Goal: Information Seeking & Learning: Learn about a topic

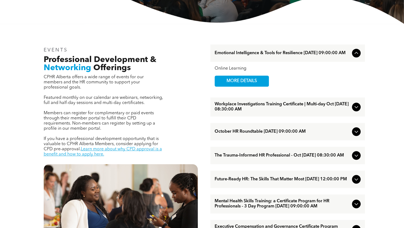
scroll to position [163, 0]
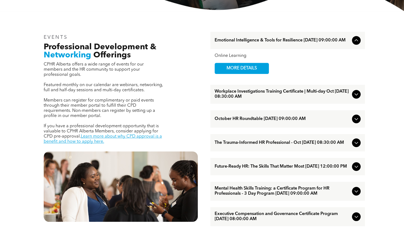
click at [352, 97] on div at bounding box center [355, 94] width 9 height 9
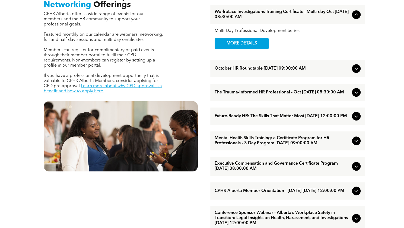
scroll to position [217, 0]
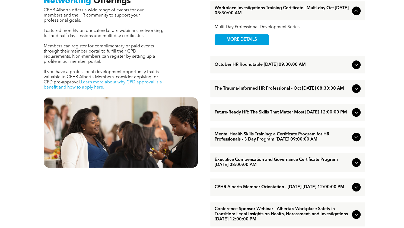
click at [354, 115] on icon at bounding box center [356, 112] width 7 height 7
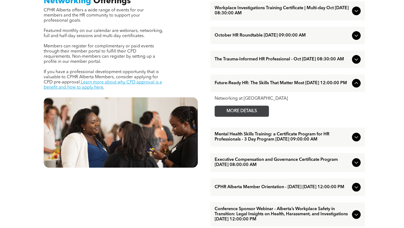
click at [254, 117] on span "MORE DETAILS" at bounding box center [241, 111] width 43 height 11
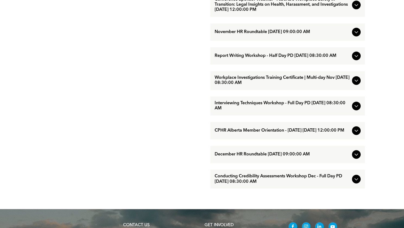
scroll to position [434, 0]
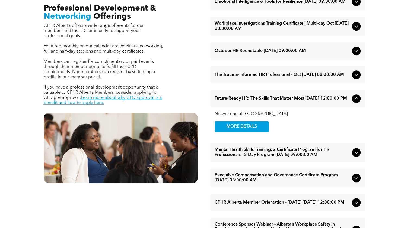
scroll to position [190, 0]
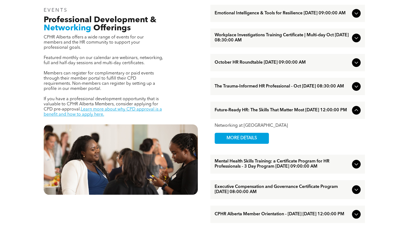
click at [357, 90] on icon at bounding box center [356, 86] width 7 height 7
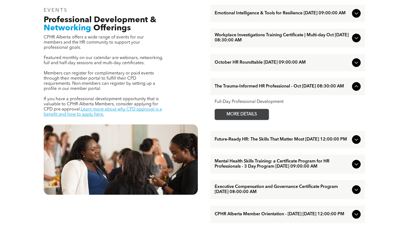
click at [254, 117] on span "MORE DETAILS" at bounding box center [241, 114] width 43 height 11
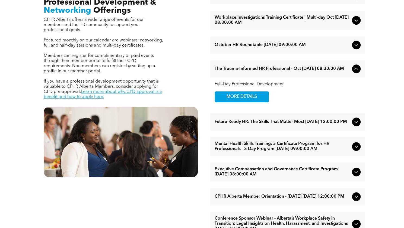
scroll to position [244, 0]
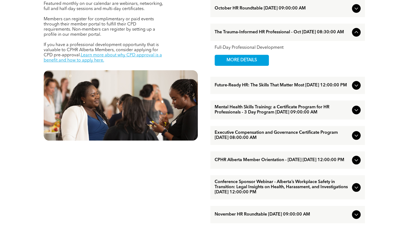
click at [359, 89] on icon at bounding box center [356, 85] width 7 height 7
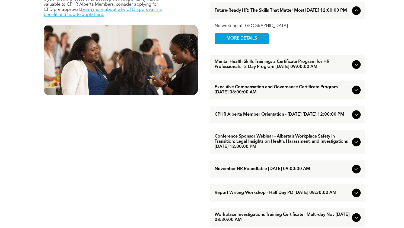
scroll to position [298, 0]
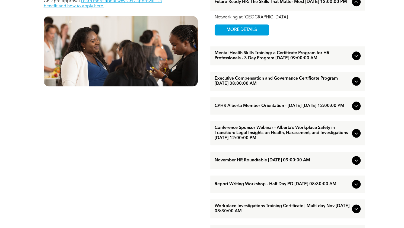
click at [356, 109] on icon at bounding box center [356, 106] width 7 height 7
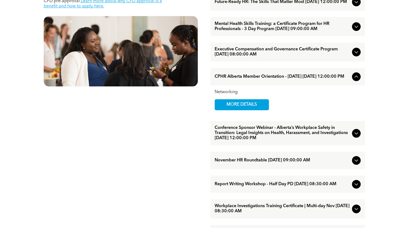
scroll to position [325, 0]
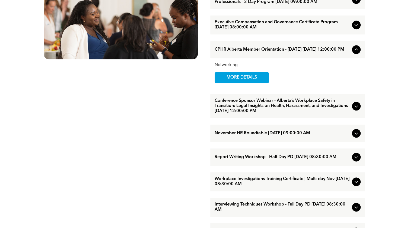
click at [356, 107] on icon at bounding box center [356, 106] width 4 height 2
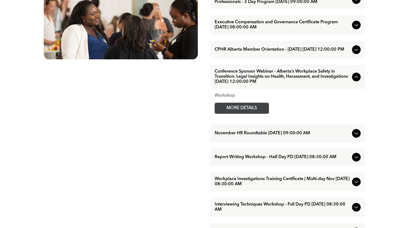
click at [244, 114] on span "MORE DETAILS" at bounding box center [241, 108] width 43 height 11
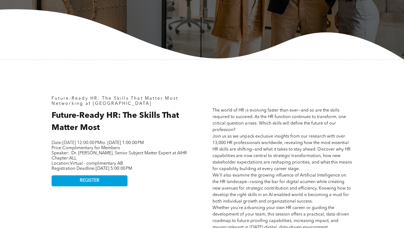
scroll to position [244, 0]
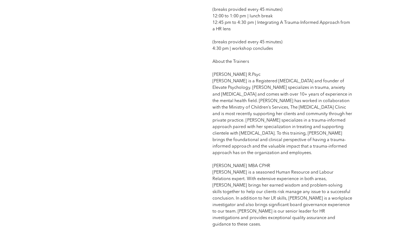
scroll to position [515, 0]
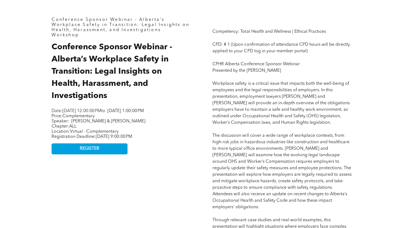
scroll to position [244, 0]
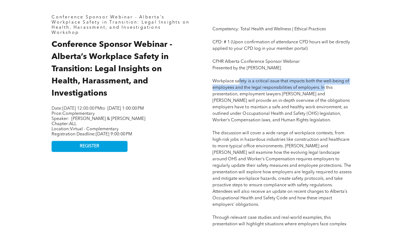
drag, startPoint x: 239, startPoint y: 84, endPoint x: 325, endPoint y: 89, distance: 86.0
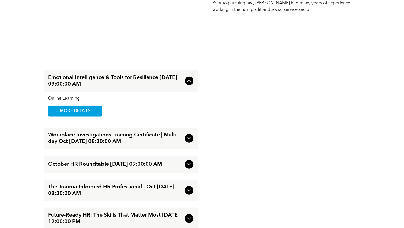
scroll to position [813, 0]
